Goal: Entertainment & Leisure: Consume media (video, audio)

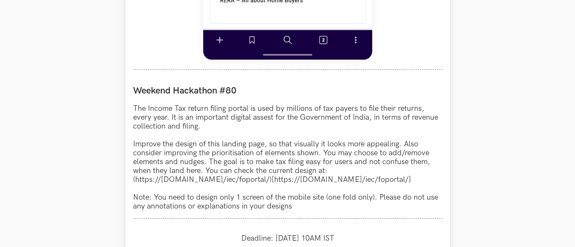
scroll to position [760, 0]
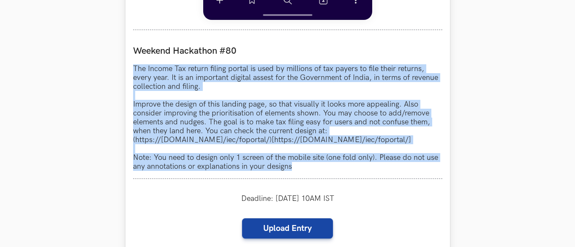
drag, startPoint x: 294, startPoint y: 166, endPoint x: 134, endPoint y: 66, distance: 189.1
click at [134, 66] on p "The Income Tax return filing portal is used by millions of tax payers to file t…" at bounding box center [287, 117] width 309 height 106
copy p "The Income Tax return filing portal is used by millions of tax payers to file t…"
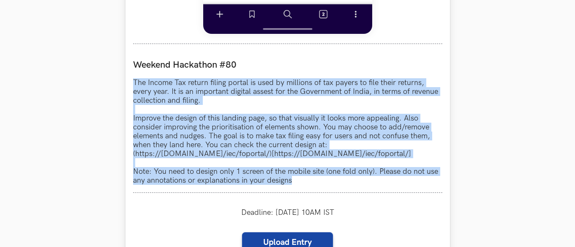
scroll to position [803, 0]
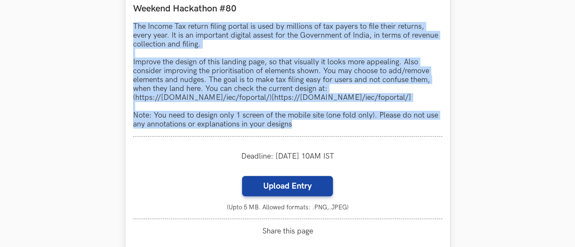
click at [340, 131] on div "Weekend Hackathon #80 The Income Tax return filing portal is used by millions o…" at bounding box center [287, 65] width 309 height 141
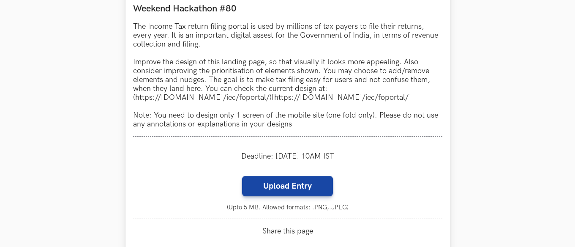
drag, startPoint x: 287, startPoint y: 96, endPoint x: 431, endPoint y: 102, distance: 144.2
click at [431, 102] on p "The Income Tax return filing portal is used by millions of tax payers to file t…" at bounding box center [287, 75] width 309 height 106
copy p "[URL][DOMAIN_NAME]"
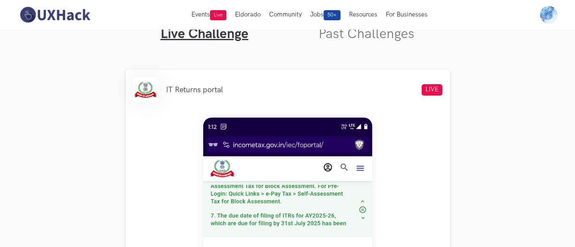
scroll to position [253, 0]
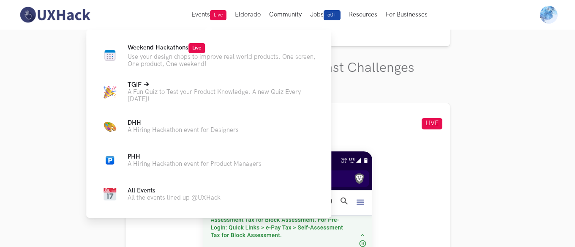
click at [183, 86] on p "TGIF Live" at bounding box center [223, 84] width 190 height 7
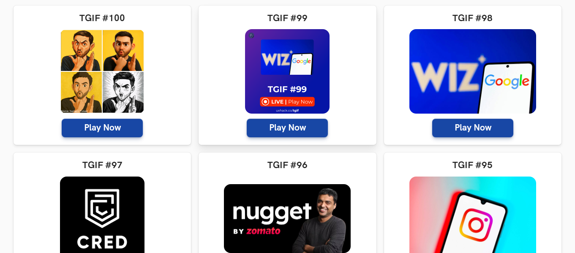
scroll to position [211, 0]
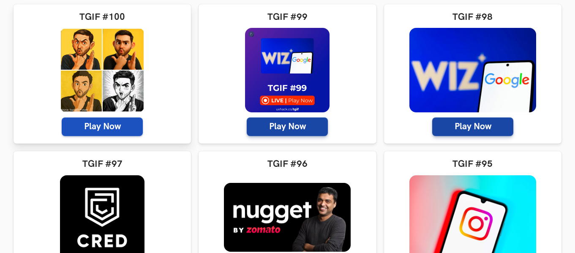
click at [125, 125] on span "Play Now" at bounding box center [102, 126] width 81 height 19
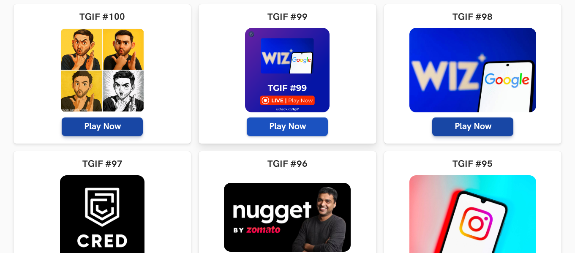
click at [300, 123] on span "Play Now" at bounding box center [287, 126] width 81 height 19
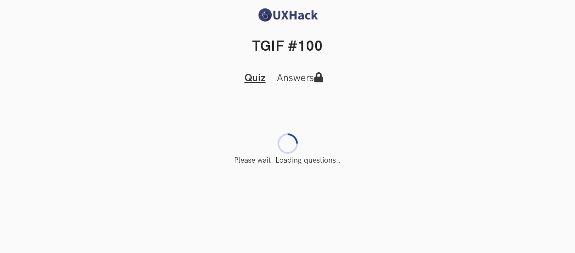
click at [300, 78] on button "Answers" at bounding box center [302, 77] width 57 height 13
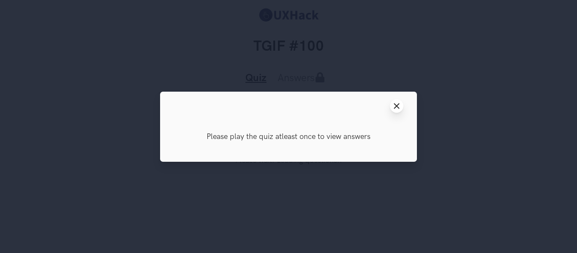
click at [398, 104] on line at bounding box center [397, 106] width 5 height 5
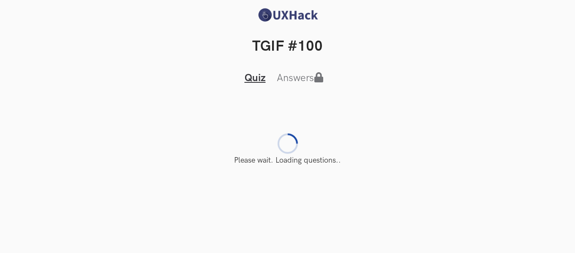
click at [255, 91] on section "Featuring this week: Ghibli art, Samsung's Android-powered smart glasses and AI…" at bounding box center [288, 124] width 548 height 79
